Goal: Book appointment/travel/reservation

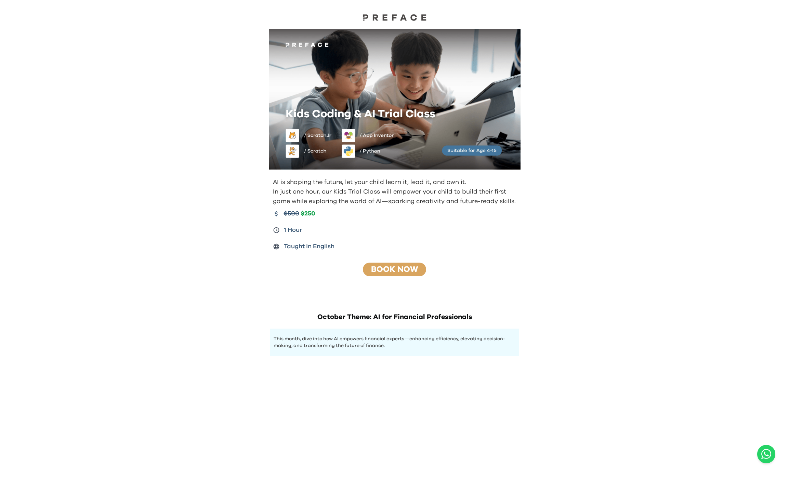
click at [391, 266] on link "Book Now" at bounding box center [394, 269] width 47 height 8
